Goal: Information Seeking & Learning: Learn about a topic

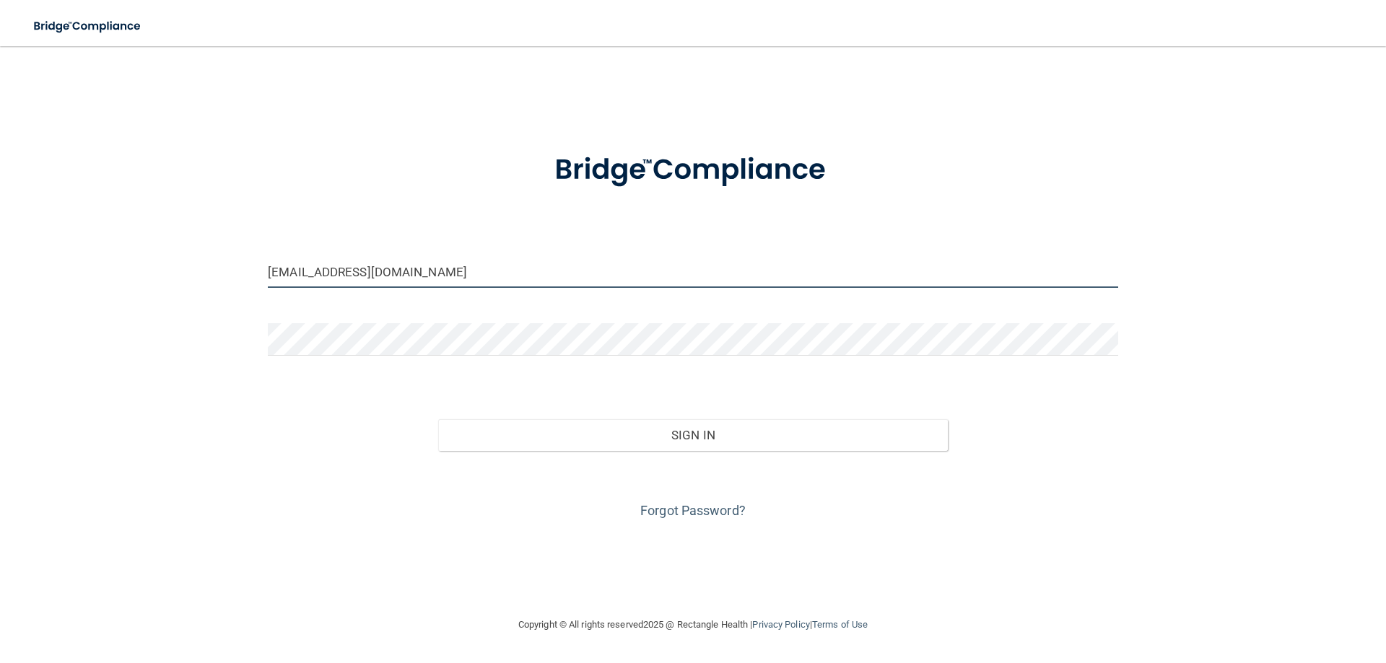
drag, startPoint x: 399, startPoint y: 271, endPoint x: 229, endPoint y: 299, distance: 172.6
click at [229, 299] on div "[EMAIL_ADDRESS][DOMAIN_NAME] Invalid email/password. You don't have permission …" at bounding box center [693, 331] width 1328 height 541
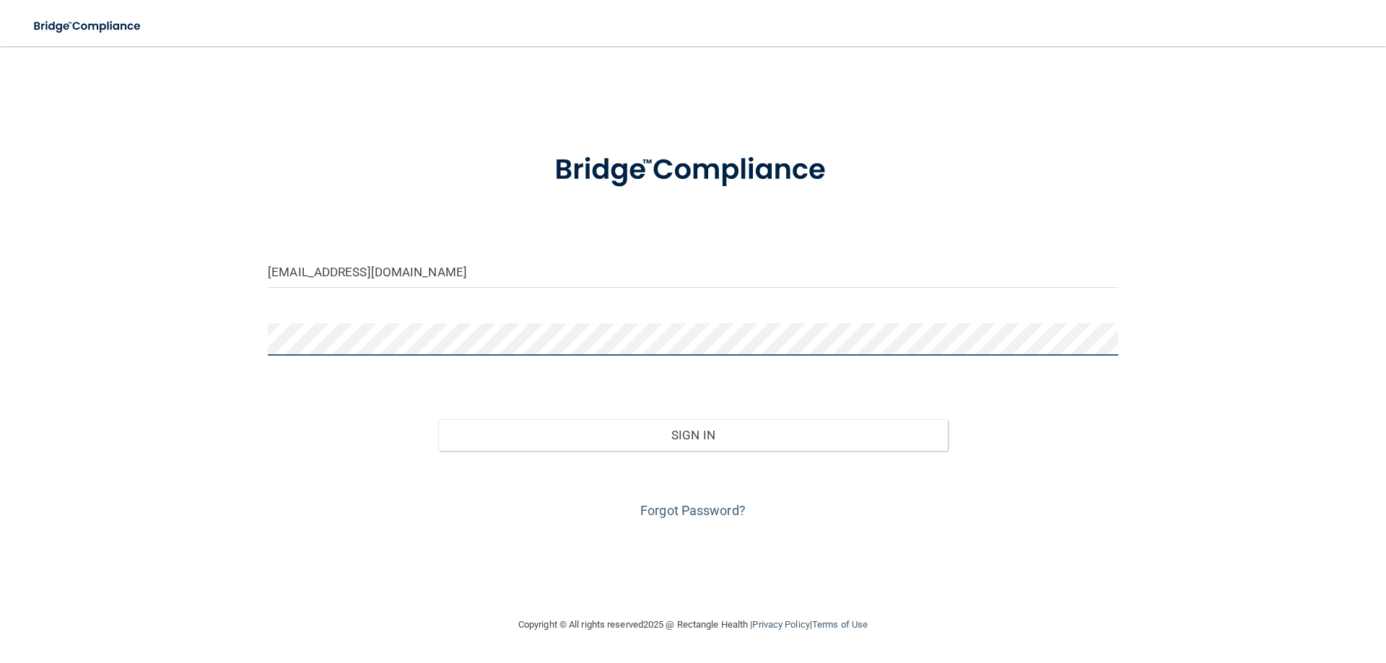
click at [240, 331] on div "[EMAIL_ADDRESS][DOMAIN_NAME] Invalid email/password. You don't have permission …" at bounding box center [693, 331] width 1328 height 541
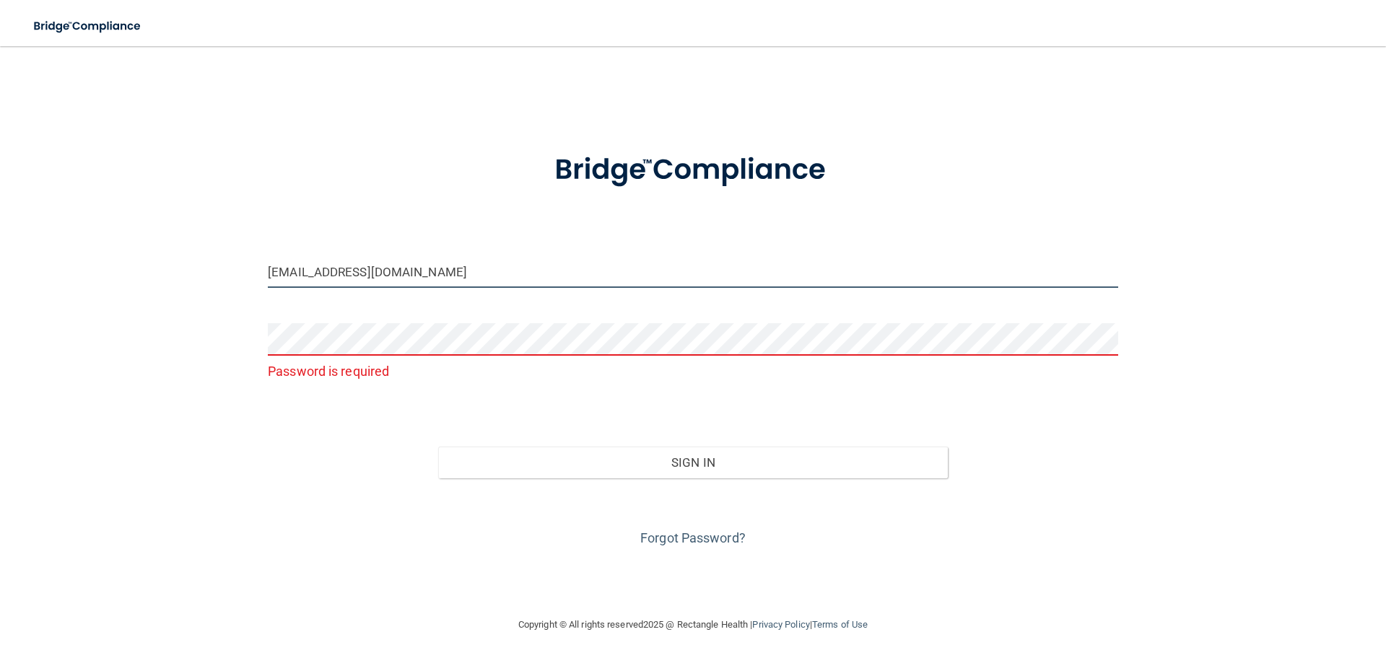
click at [417, 270] on input "[EMAIL_ADDRESS][DOMAIN_NAME]" at bounding box center [693, 272] width 850 height 32
click at [457, 271] on input "[EMAIL_ADDRESS][DOMAIN_NAME]" at bounding box center [693, 272] width 850 height 32
type input "[EMAIL_ADDRESS][DOMAIN_NAME]"
click at [496, 248] on form "[EMAIL_ADDRESS][DOMAIN_NAME] Password is required Invalid email/password. You d…" at bounding box center [693, 341] width 850 height 417
click at [675, 535] on link "Forgot Password?" at bounding box center [692, 538] width 105 height 15
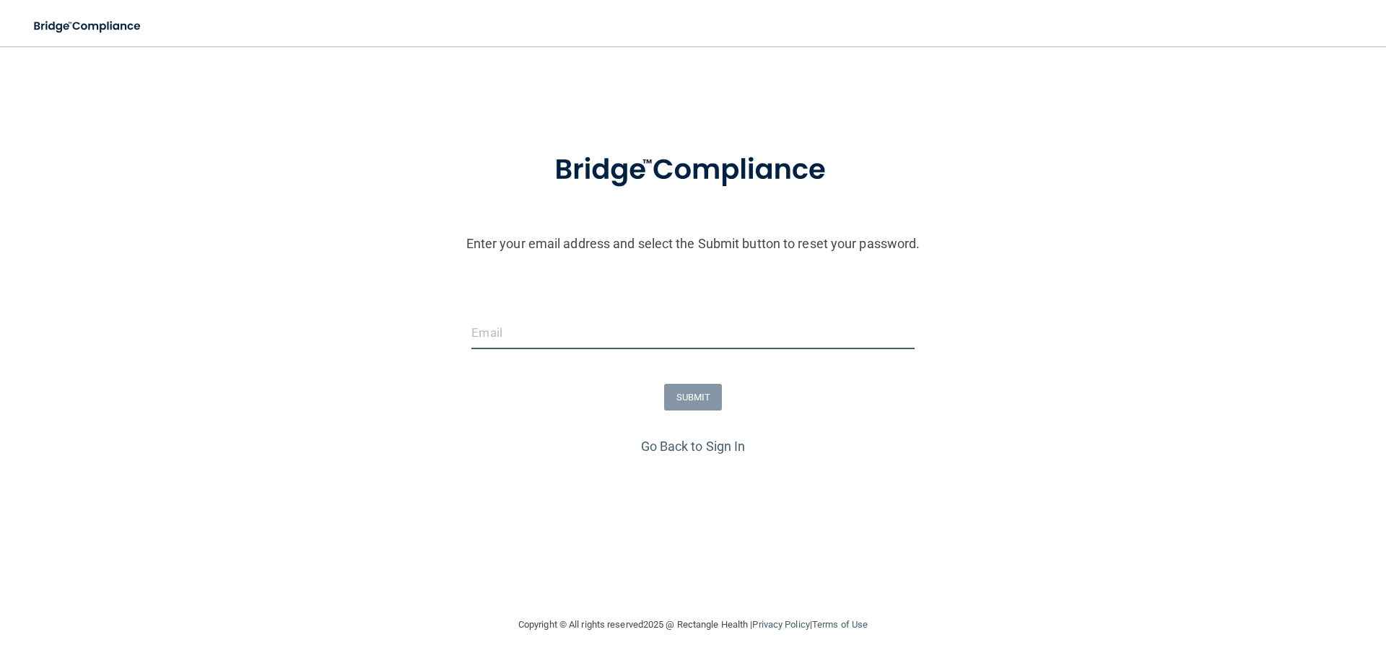
click at [497, 332] on input "email" at bounding box center [692, 333] width 443 height 32
type input "[EMAIL_ADDRESS][DOMAIN_NAME]"
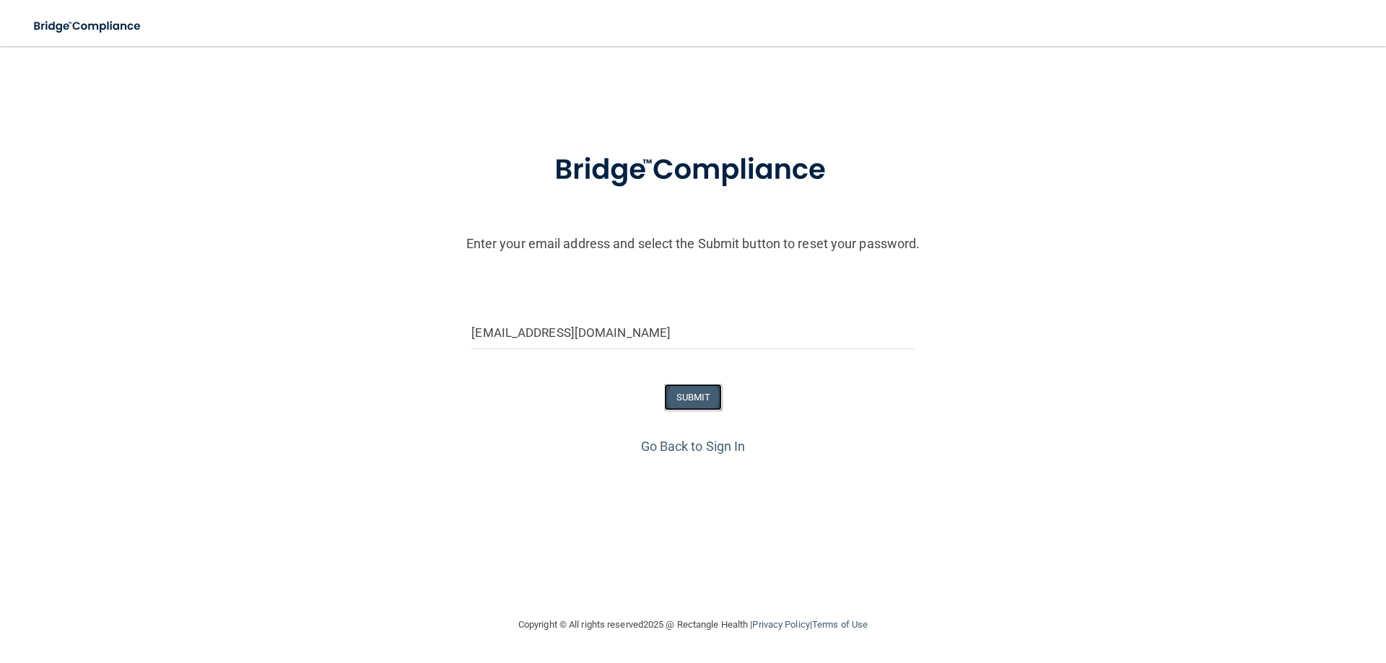
click at [691, 394] on button "SUBMIT" at bounding box center [693, 397] width 58 height 27
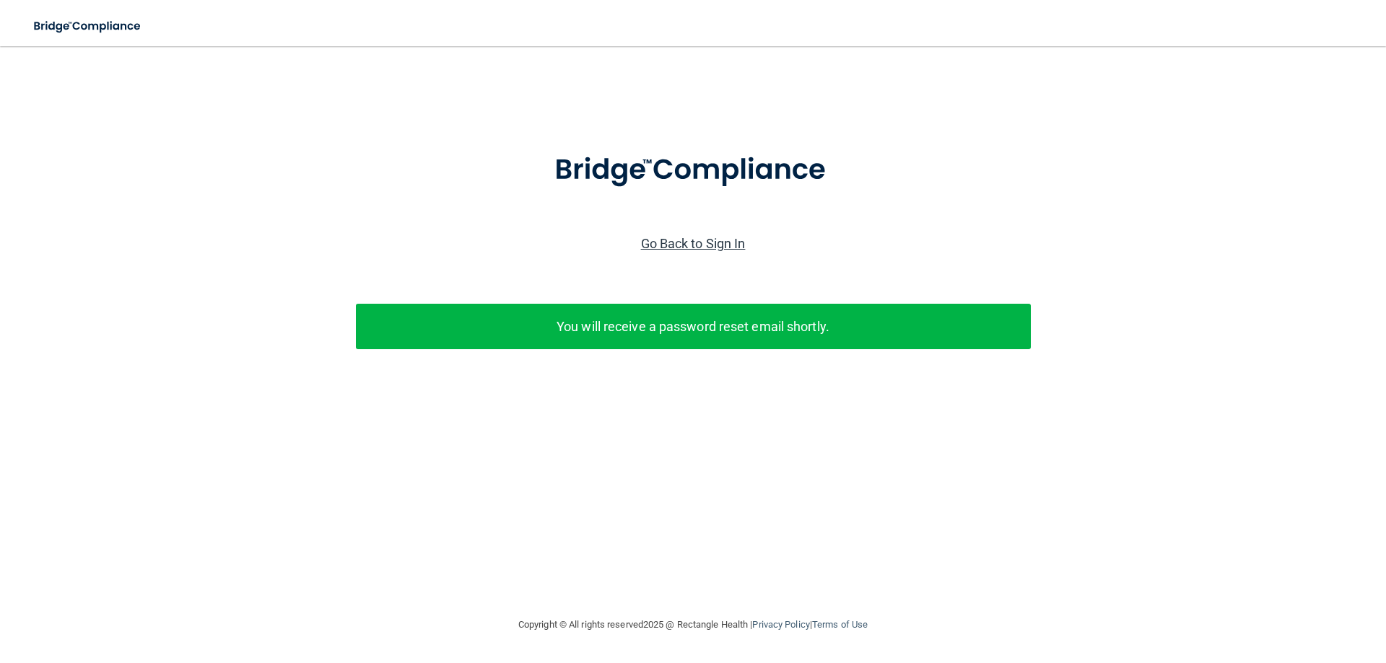
click at [659, 244] on link "Go Back to Sign In" at bounding box center [693, 243] width 105 height 15
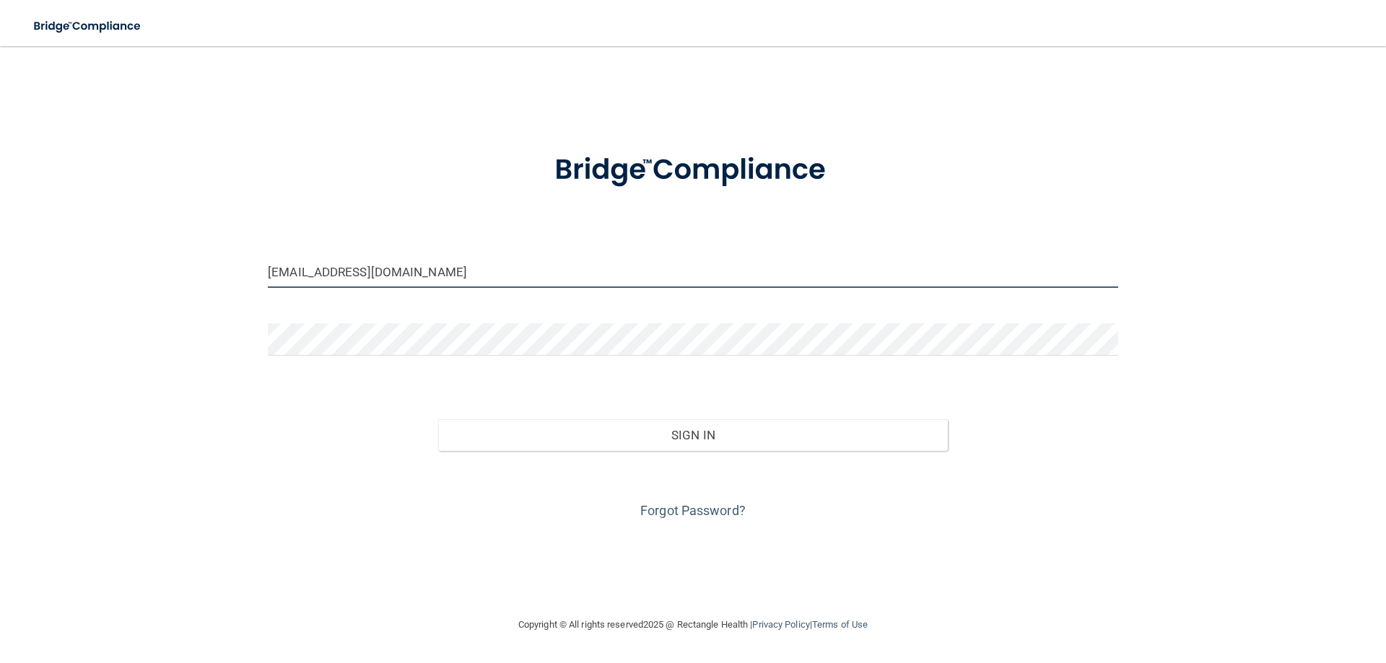
drag, startPoint x: 443, startPoint y: 274, endPoint x: 126, endPoint y: 292, distance: 316.7
click at [126, 292] on div "[EMAIL_ADDRESS][DOMAIN_NAME] Invalid email/password. You don't have permission …" at bounding box center [693, 331] width 1328 height 541
type input "[EMAIL_ADDRESS][DOMAIN_NAME]"
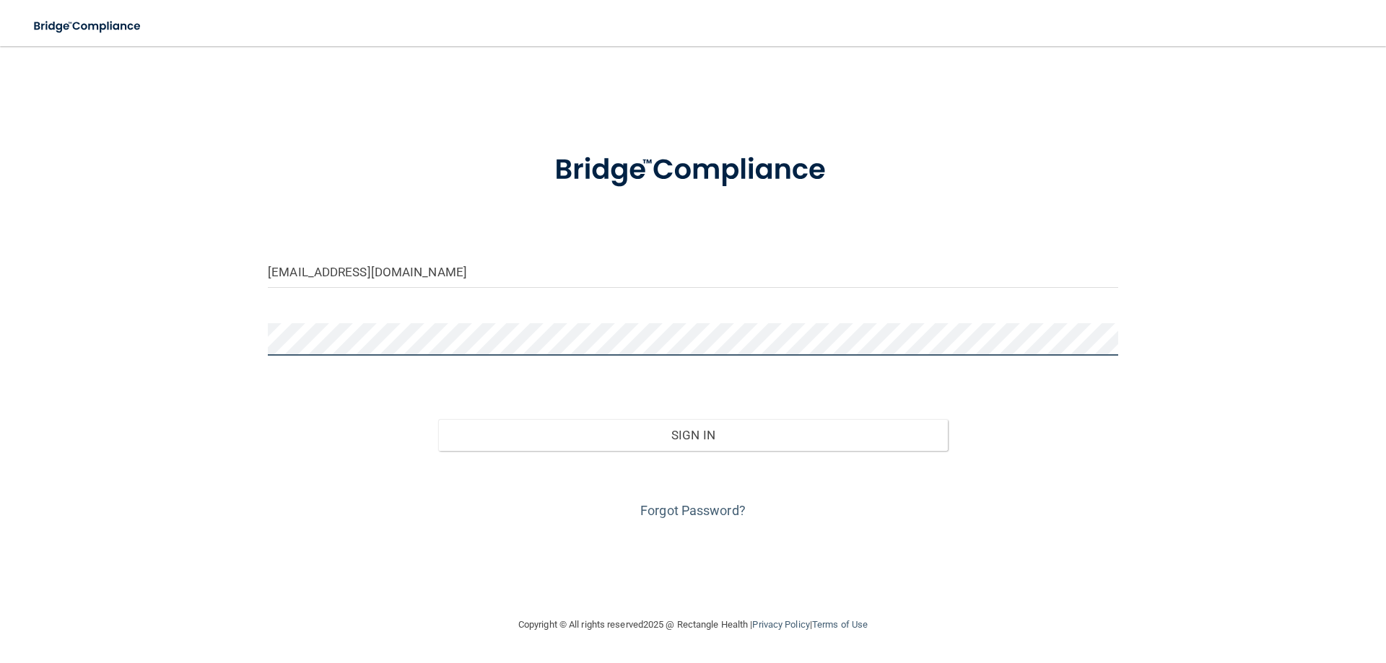
click at [204, 358] on div "[EMAIL_ADDRESS][DOMAIN_NAME] Invalid email/password. You don't have permission …" at bounding box center [693, 331] width 1328 height 541
click at [438, 419] on button "Sign In" at bounding box center [693, 435] width 510 height 32
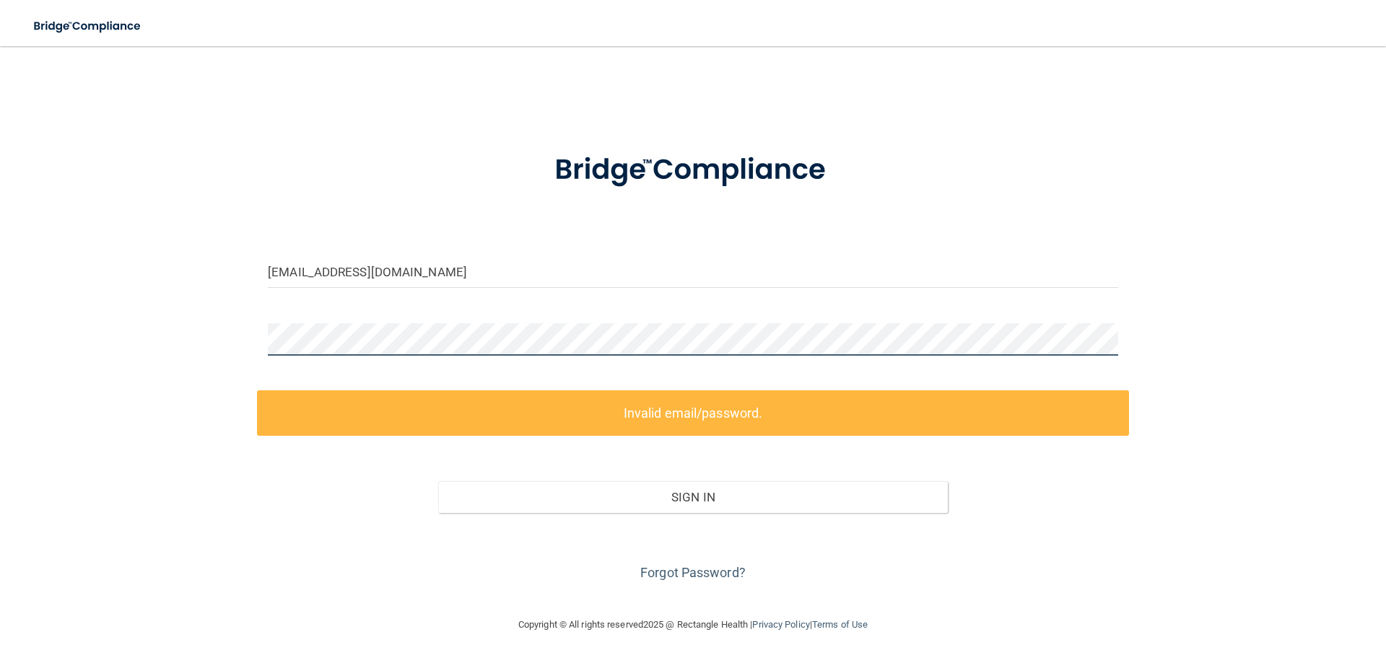
click at [229, 333] on div "[EMAIL_ADDRESS][DOMAIN_NAME] Invalid email/password. You don't have permission …" at bounding box center [693, 331] width 1328 height 541
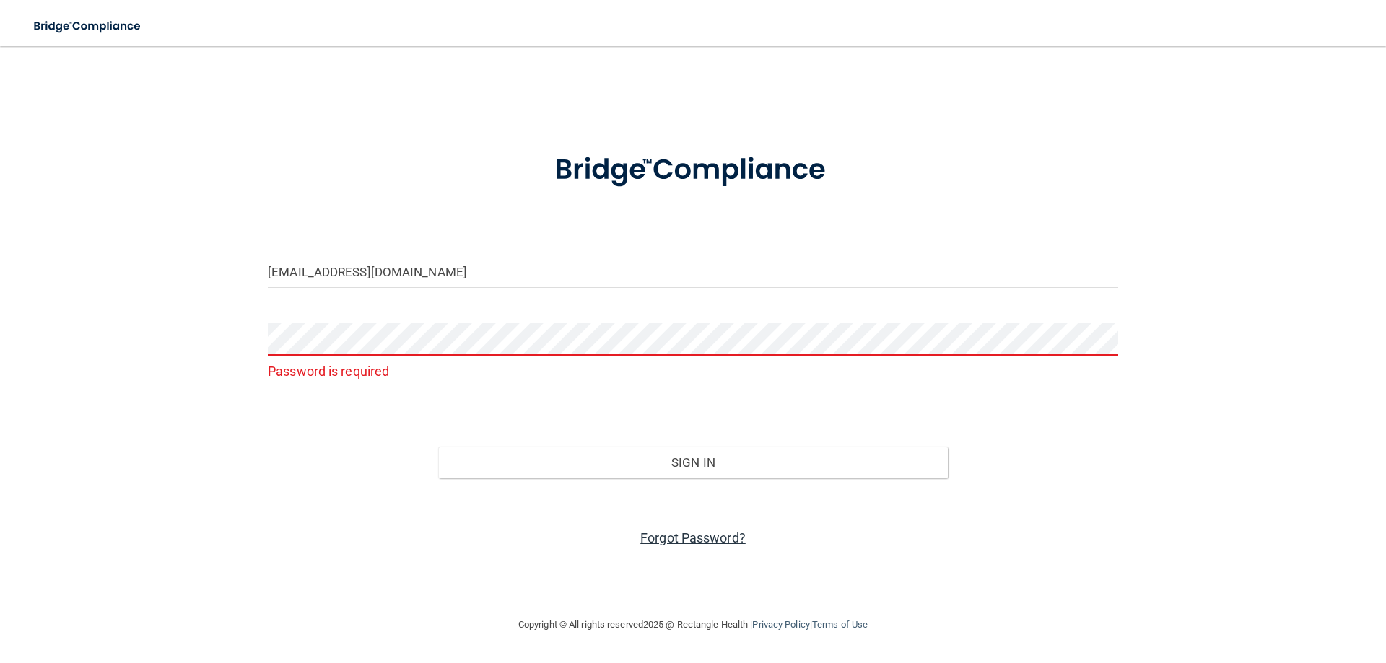
click at [677, 538] on link "Forgot Password?" at bounding box center [692, 538] width 105 height 15
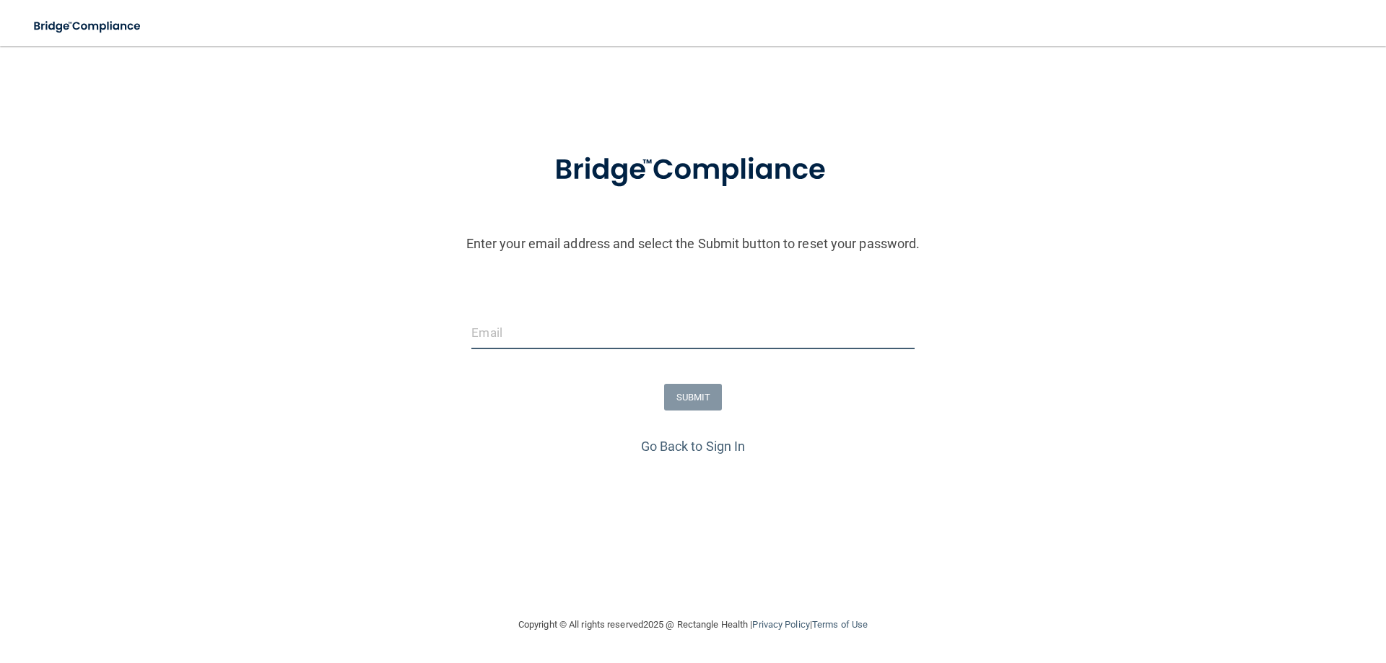
click at [478, 334] on input "email" at bounding box center [692, 333] width 443 height 32
type input "[EMAIL_ADDRESS][DOMAIN_NAME]"
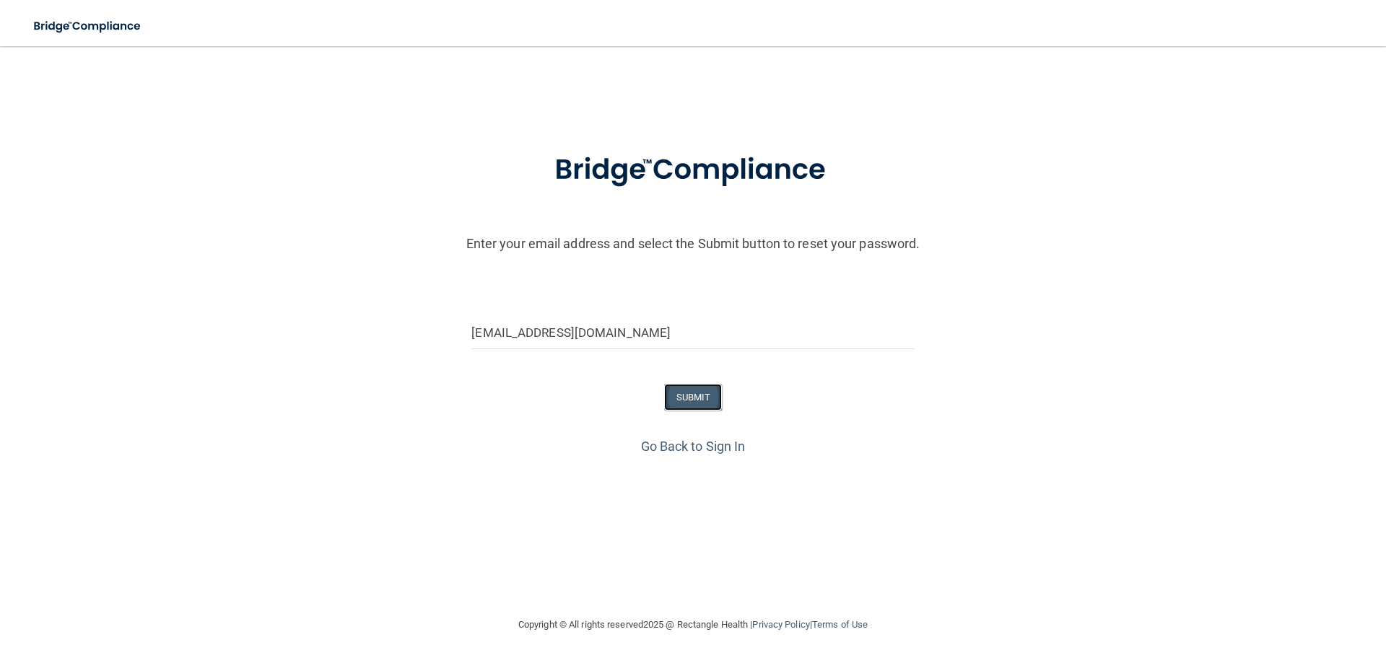
click at [701, 397] on button "SUBMIT" at bounding box center [693, 397] width 58 height 27
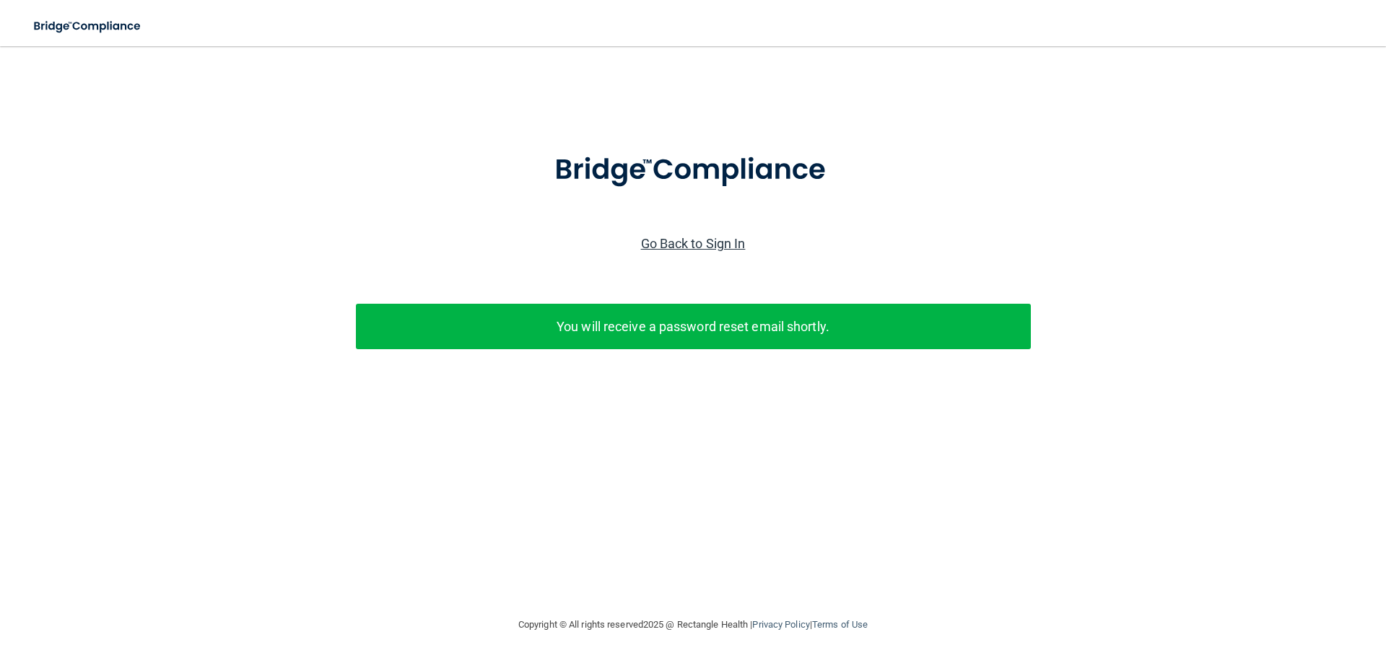
click at [663, 237] on link "Go Back to Sign In" at bounding box center [693, 243] width 105 height 15
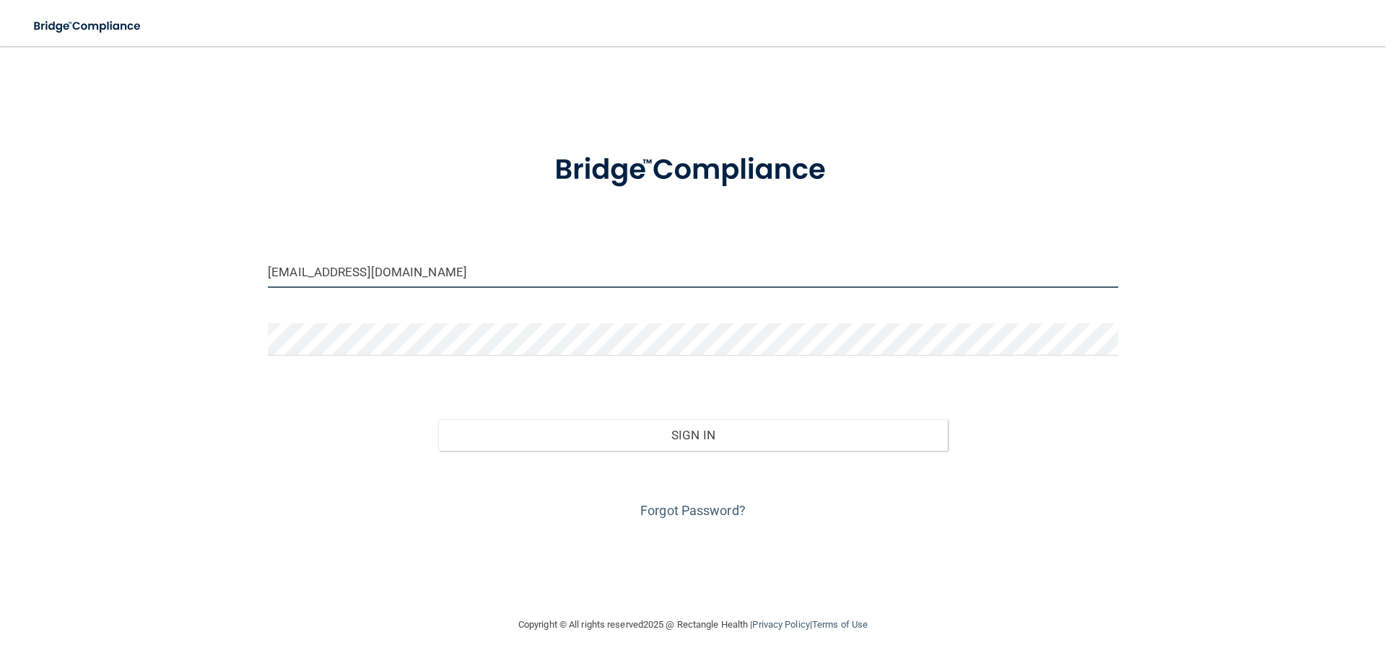
drag, startPoint x: 271, startPoint y: 275, endPoint x: 484, endPoint y: 307, distance: 215.3
click at [484, 307] on form "[EMAIL_ADDRESS][DOMAIN_NAME] Invalid email/password. You don't have permission …" at bounding box center [693, 328] width 850 height 390
type input "[EMAIL_ADDRESS][DOMAIN_NAME]"
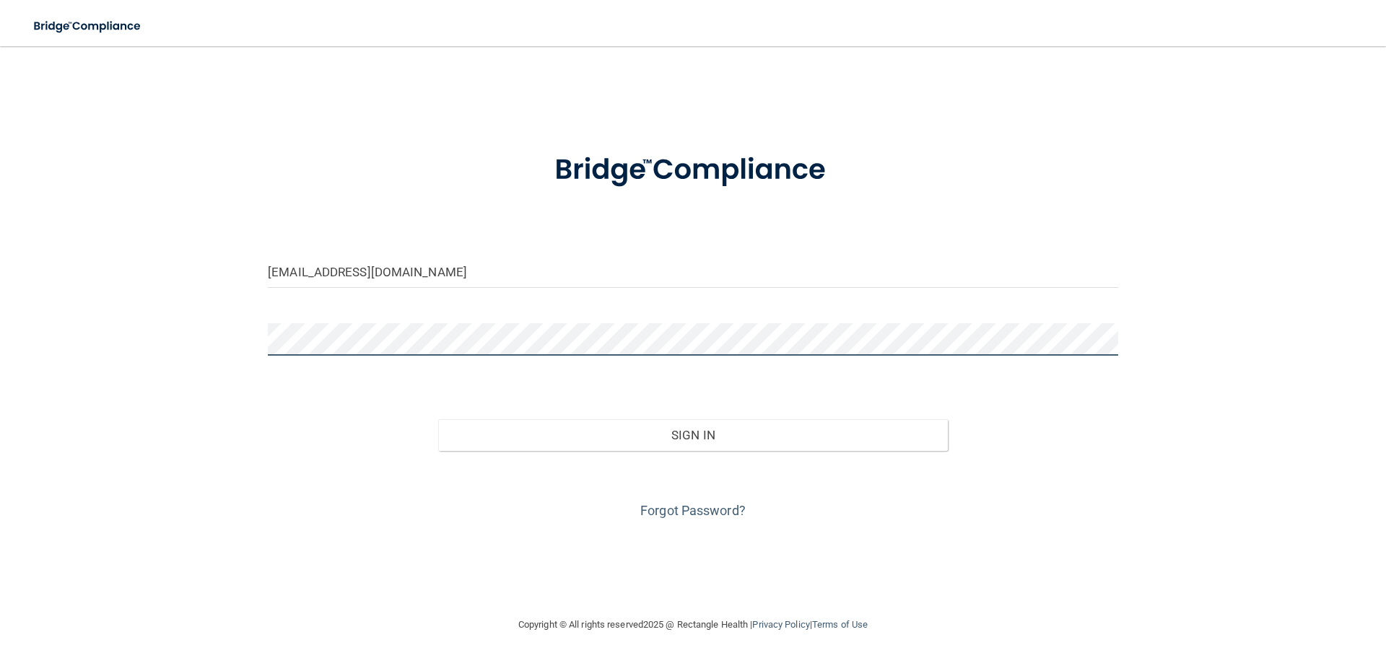
click at [180, 320] on div "[EMAIL_ADDRESS][DOMAIN_NAME] Invalid email/password. You don't have permission …" at bounding box center [693, 331] width 1328 height 541
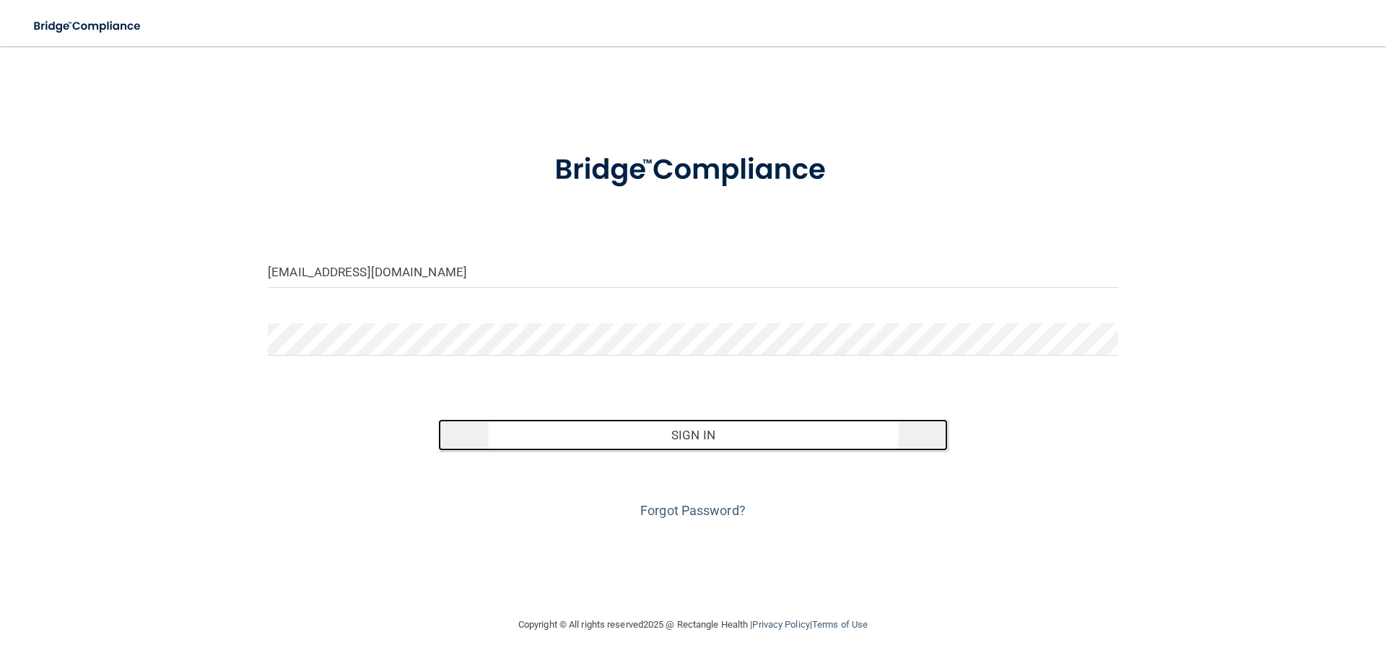
click at [692, 433] on button "Sign In" at bounding box center [693, 435] width 510 height 32
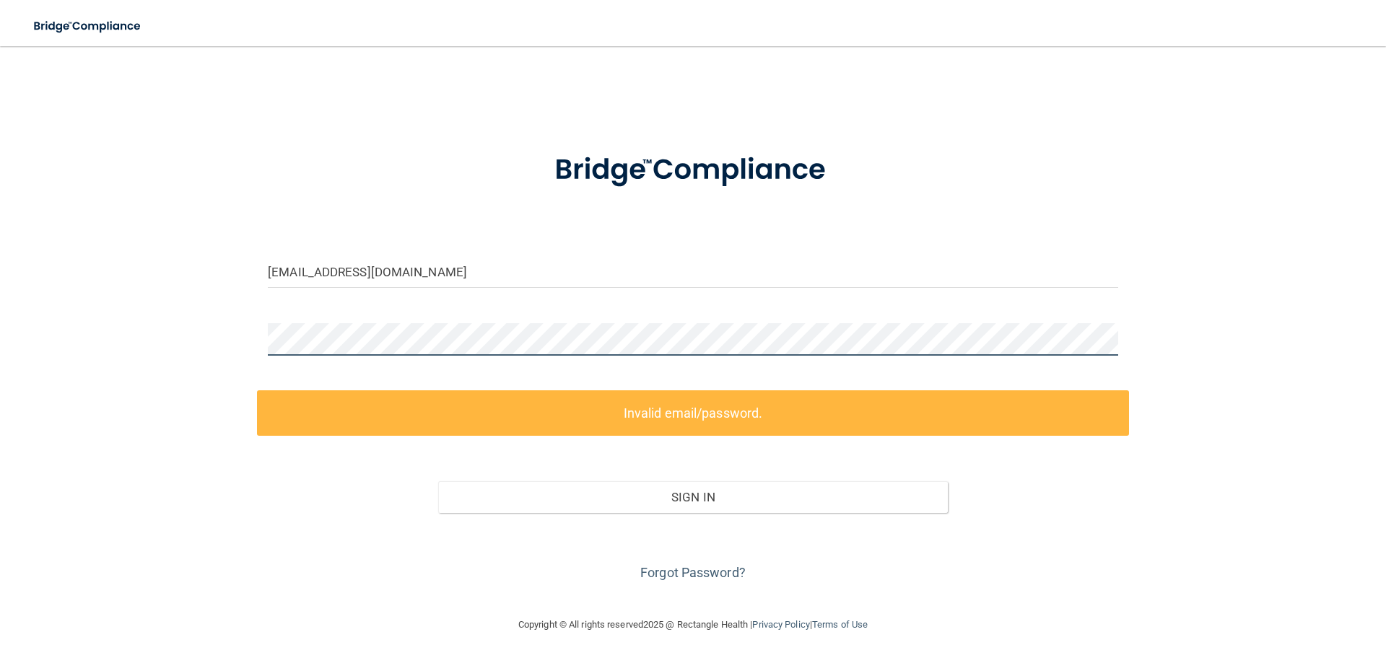
click at [240, 339] on div "[EMAIL_ADDRESS][DOMAIN_NAME] Invalid email/password. You don't have permission …" at bounding box center [693, 331] width 1328 height 541
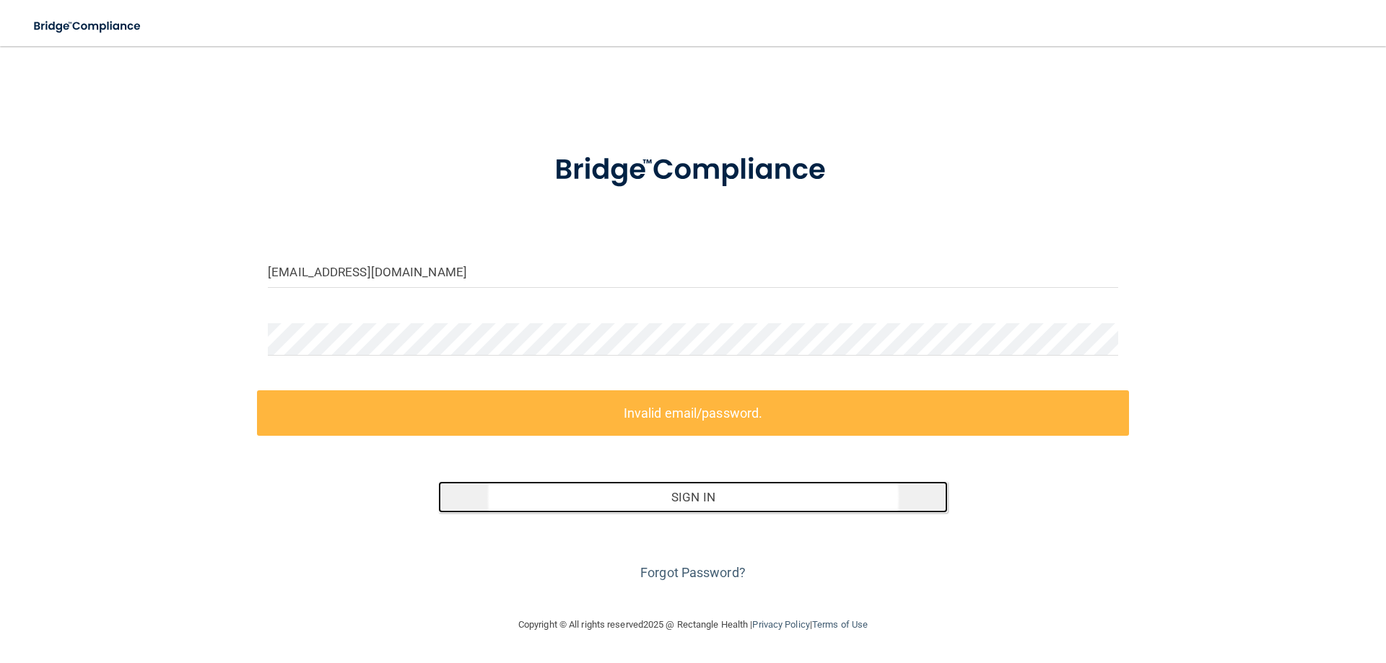
click at [692, 495] on button "Sign In" at bounding box center [693, 497] width 510 height 32
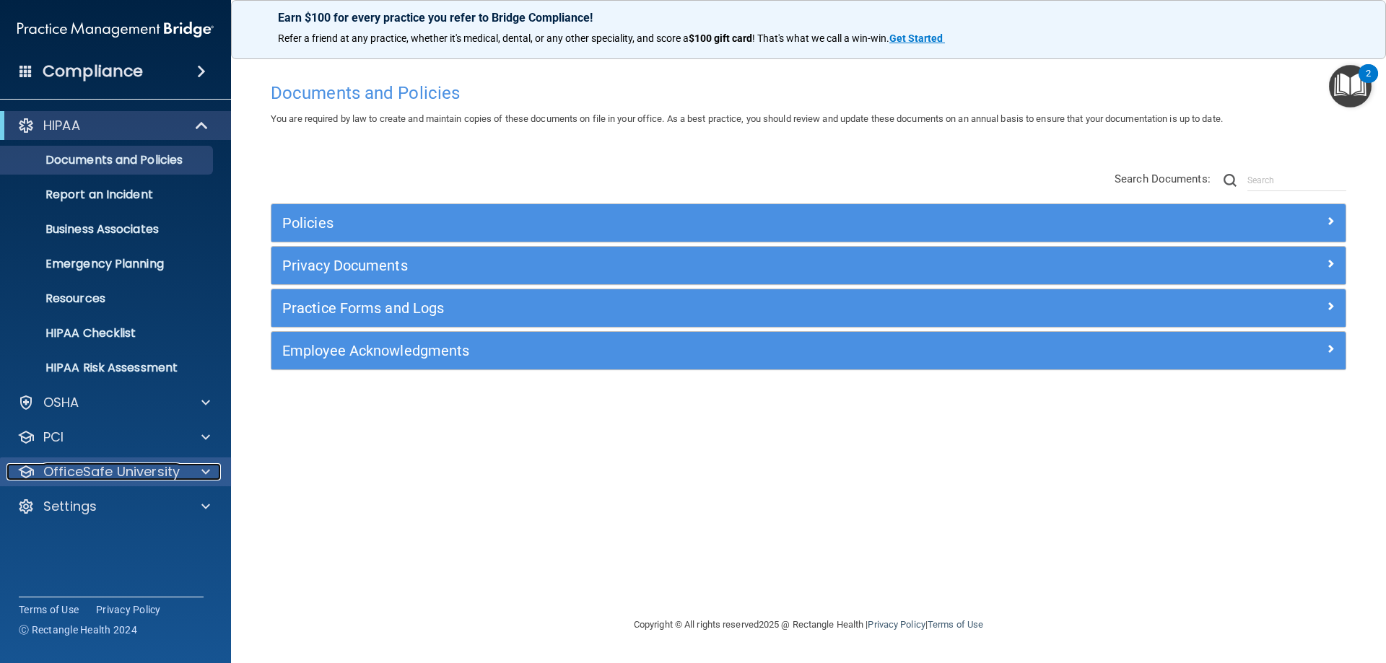
click at [82, 469] on p "OfficeSafe University" at bounding box center [111, 471] width 136 height 17
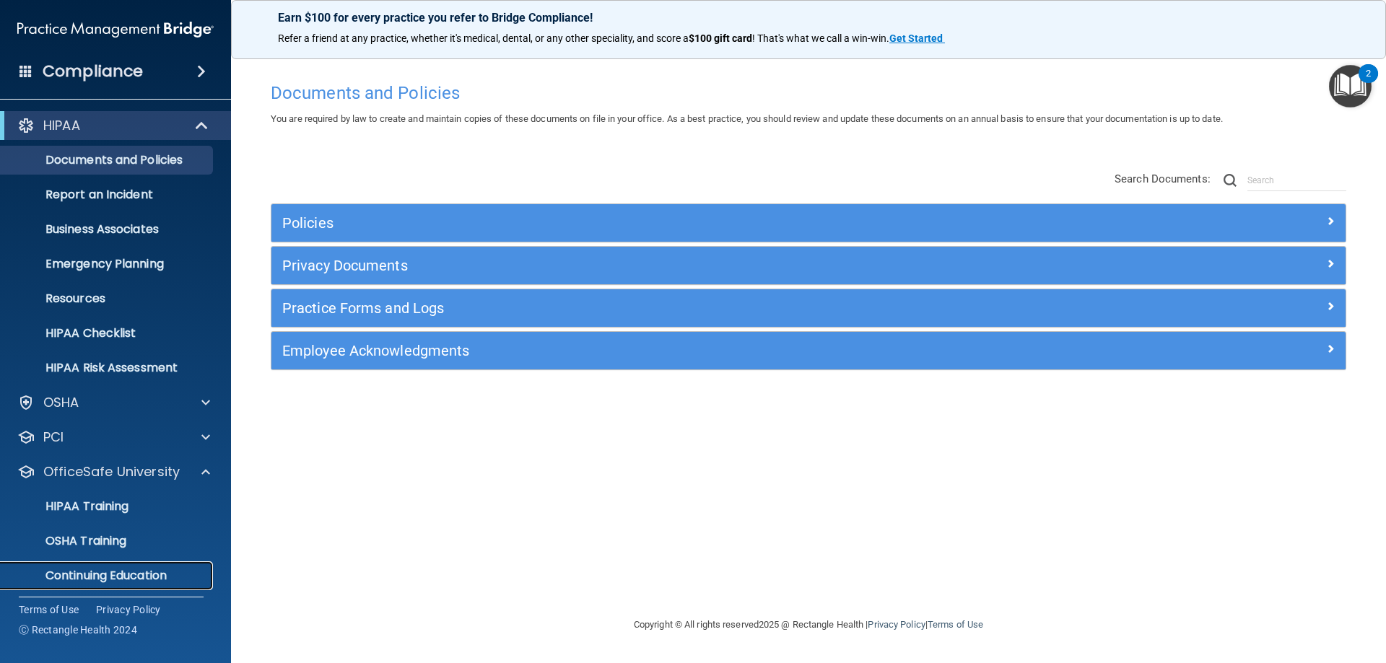
click at [79, 572] on p "Continuing Education" at bounding box center [107, 576] width 197 height 14
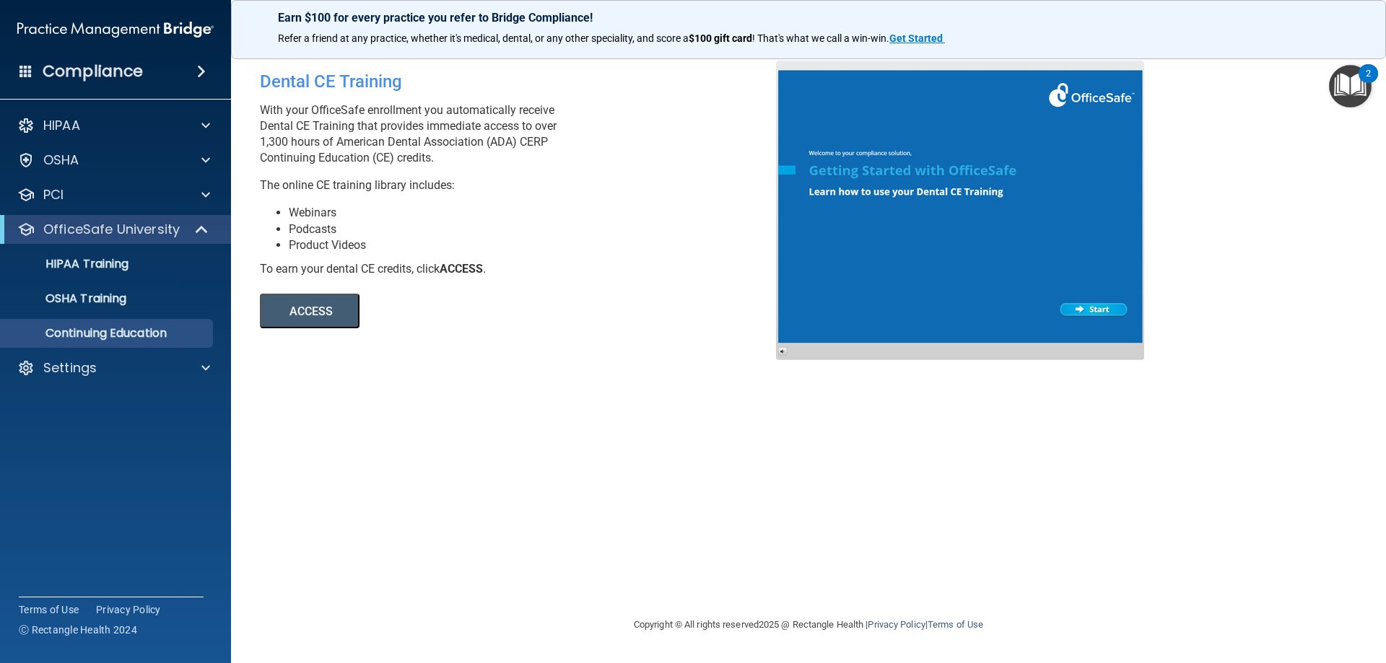
click at [295, 301] on button "ACCESS" at bounding box center [310, 311] width 100 height 35
